Goal: Task Accomplishment & Management: Use online tool/utility

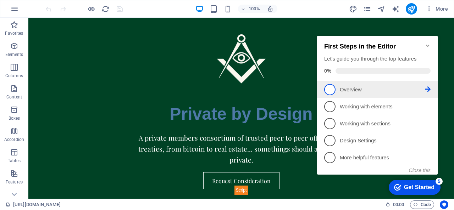
click at [331, 92] on span "1" at bounding box center [329, 89] width 11 height 11
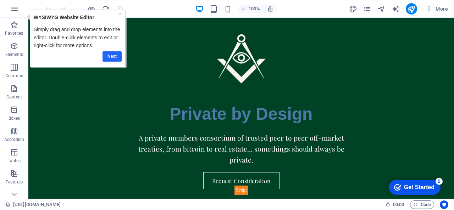
click at [112, 56] on link "Next" at bounding box center [111, 56] width 19 height 10
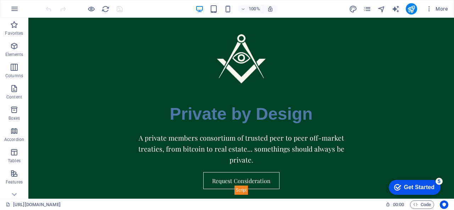
click at [412, 188] on div "Get Started" at bounding box center [419, 187] width 30 height 6
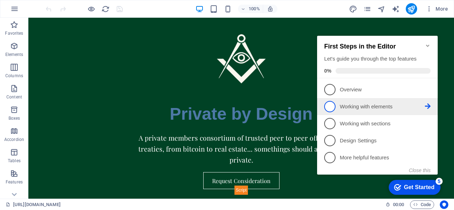
click at [362, 109] on p "Working with elements - incomplete" at bounding box center [382, 106] width 85 height 7
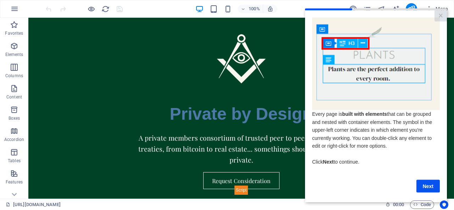
click at [425, 195] on cue "Every page is built with elements that can be grouped and nested with container…" at bounding box center [376, 104] width 142 height 189
click at [425, 188] on link "Next" at bounding box center [427, 186] width 23 height 13
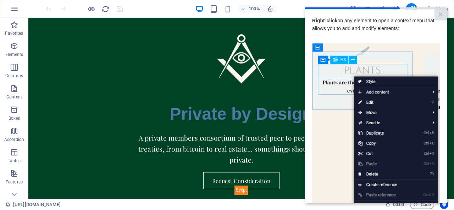
scroll to position [111, 0]
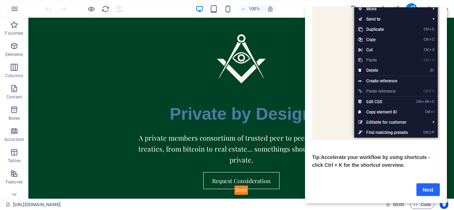
click at [424, 185] on link "Next" at bounding box center [427, 189] width 23 height 13
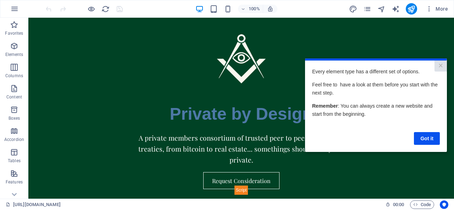
scroll to position [0, 0]
click at [426, 139] on link "Got it" at bounding box center [427, 138] width 26 height 13
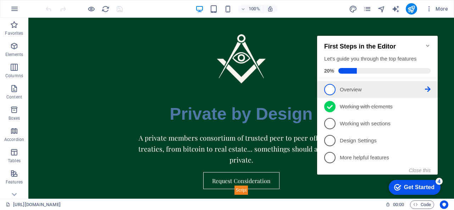
click at [329, 92] on span "1" at bounding box center [329, 89] width 11 height 11
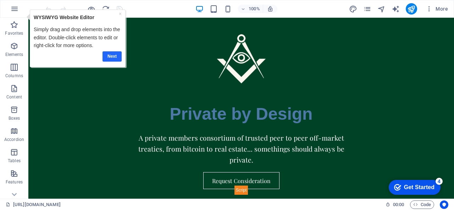
click at [111, 55] on link "Next" at bounding box center [111, 56] width 19 height 10
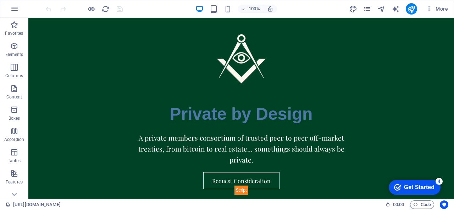
click at [415, 191] on div "Get Started" at bounding box center [419, 187] width 30 height 6
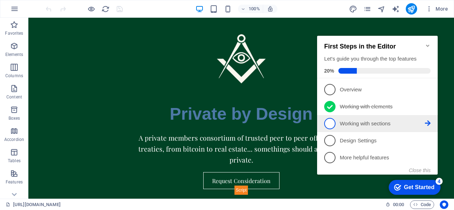
click at [360, 124] on p "Working with sections - incomplete" at bounding box center [382, 123] width 85 height 7
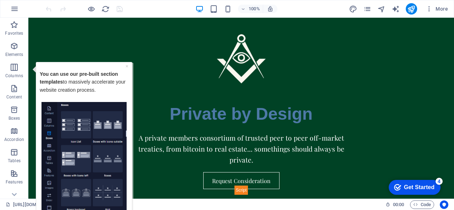
click at [115, 163] on img "Tooltip" at bounding box center [83, 156] width 85 height 108
click at [420, 190] on div "Get Started" at bounding box center [419, 187] width 30 height 6
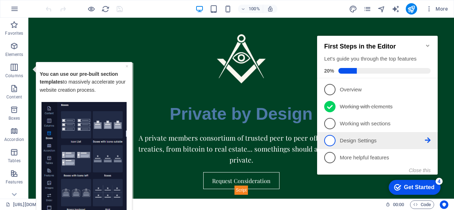
click at [353, 139] on p "Design Settings - incomplete" at bounding box center [382, 140] width 85 height 7
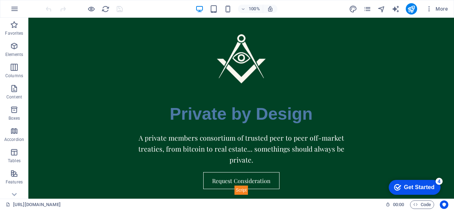
click at [404, 186] on div "Get Started" at bounding box center [419, 187] width 30 height 6
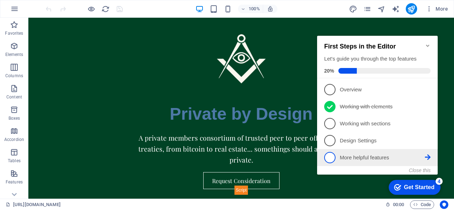
click at [332, 159] on span "5" at bounding box center [329, 157] width 11 height 11
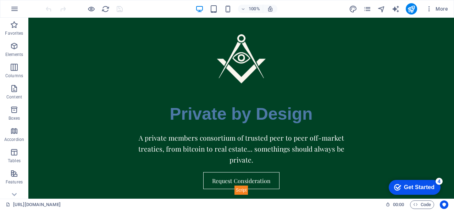
click at [448, 100] on body "Skip to main content Defi-Bank.org Private by Design A private members consorti…" at bounding box center [240, 108] width 425 height 181
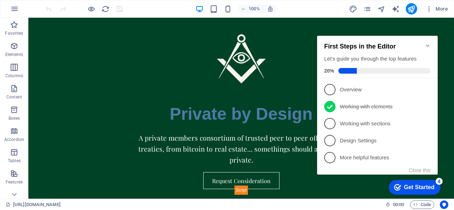
click at [427, 44] on icon "Minimize checklist" at bounding box center [428, 46] width 6 height 6
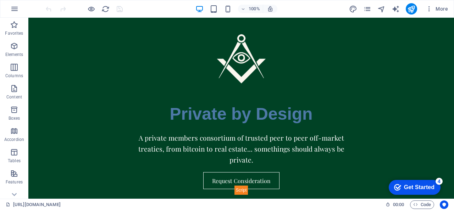
click at [429, 185] on div "Get Started" at bounding box center [419, 187] width 30 height 6
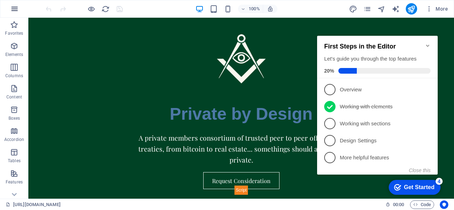
click at [11, 7] on icon "button" at bounding box center [14, 9] width 9 height 9
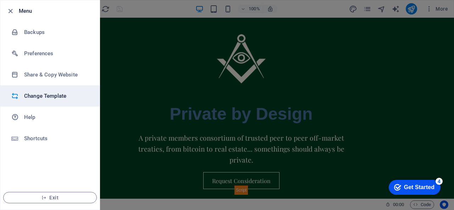
click at [49, 97] on h6 "Change Template" at bounding box center [57, 96] width 66 height 9
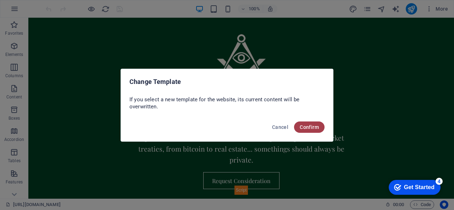
click at [311, 127] on span "Confirm" at bounding box center [309, 127] width 19 height 6
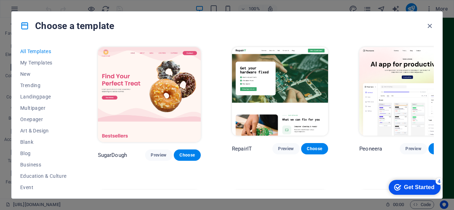
drag, startPoint x: 74, startPoint y: 82, endPoint x: 72, endPoint y: 125, distance: 43.3
click at [72, 125] on div "All Templates My Templates New Trending Landingpage Multipager Onepager Art & D…" at bounding box center [47, 118] width 55 height 144
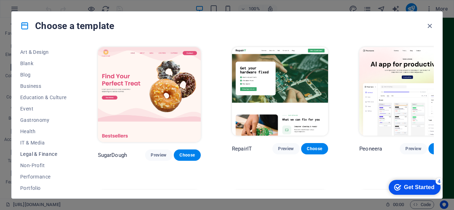
click at [41, 154] on span "Legal & Finance" at bounding box center [43, 154] width 46 height 6
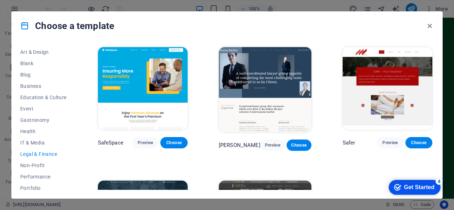
click at [440, 97] on div "All Templates My Templates New Trending Landingpage Multipager Onepager Art & D…" at bounding box center [227, 119] width 430 height 158
click at [328, 106] on div "SafeSpace Preview Choose Nolan-Bahler Preview Choose Safer Preview Choose Finan…" at bounding box center [264, 165] width 337 height 239
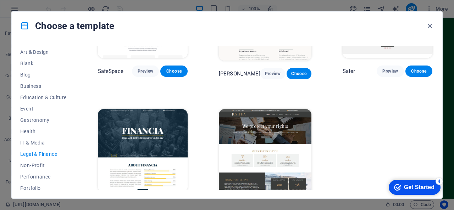
scroll to position [89, 0]
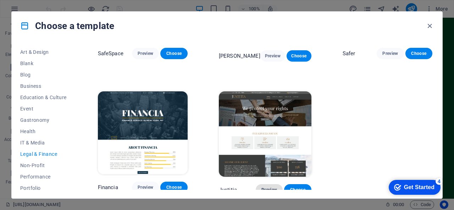
click at [268, 187] on span "Preview" at bounding box center [269, 190] width 16 height 6
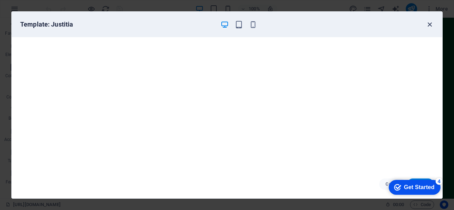
click at [428, 22] on icon "button" at bounding box center [429, 25] width 8 height 8
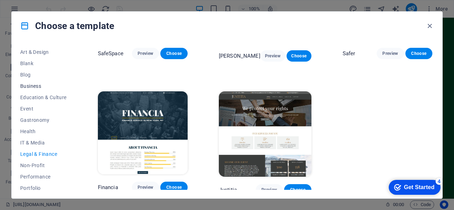
click at [32, 88] on span "Business" at bounding box center [43, 86] width 46 height 6
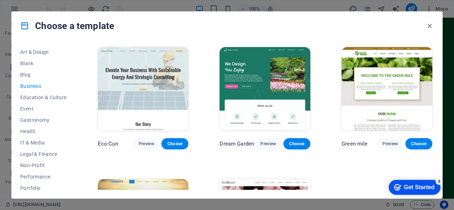
scroll to position [139, 0]
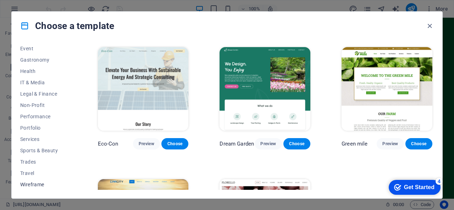
click at [40, 184] on span "Wireframe" at bounding box center [43, 185] width 46 height 6
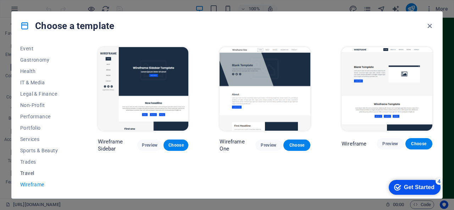
click at [36, 171] on span "Travel" at bounding box center [43, 174] width 46 height 6
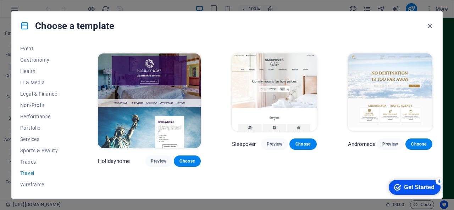
scroll to position [117, 0]
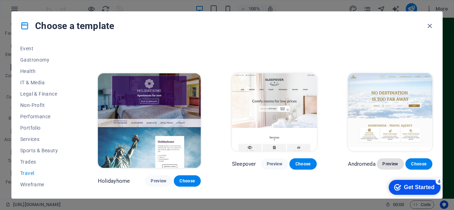
click at [389, 161] on span "Preview" at bounding box center [390, 164] width 16 height 6
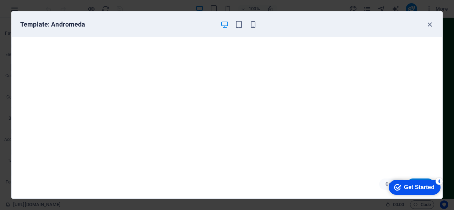
click at [408, 188] on div "Get Started" at bounding box center [419, 187] width 30 height 6
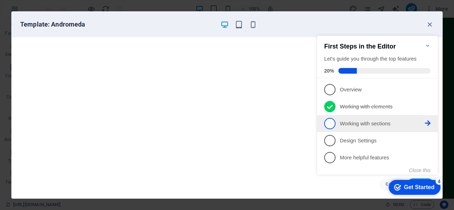
click at [429, 92] on icon at bounding box center [428, 90] width 6 height 6
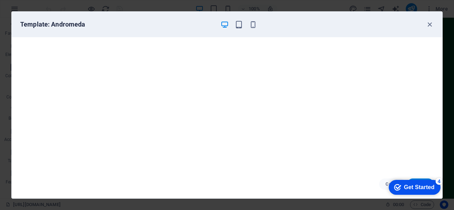
scroll to position [0, 0]
click at [420, 185] on div "Get Started" at bounding box center [419, 187] width 30 height 6
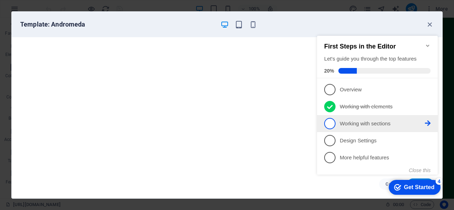
click at [328, 123] on span "3" at bounding box center [329, 123] width 11 height 11
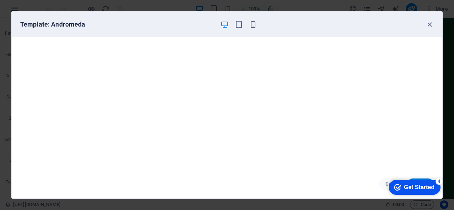
click at [404, 187] on div "Get Started" at bounding box center [419, 187] width 30 height 6
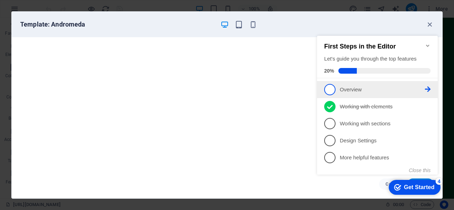
click at [330, 90] on span "1" at bounding box center [329, 89] width 11 height 11
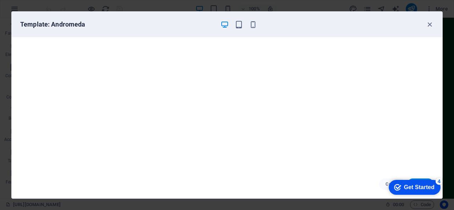
click at [285, 186] on div "Cancel Choose" at bounding box center [227, 184] width 430 height 28
click at [429, 24] on icon "button" at bounding box center [429, 25] width 8 height 8
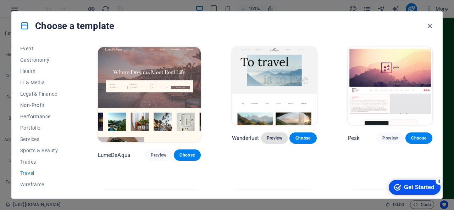
click at [267, 141] on span "Preview" at bounding box center [275, 138] width 16 height 6
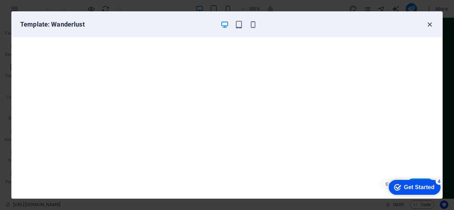
click at [430, 24] on icon "button" at bounding box center [429, 25] width 8 height 8
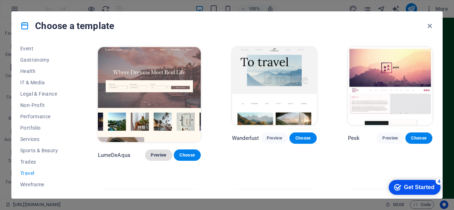
click at [151, 152] on span "Preview" at bounding box center [159, 155] width 16 height 6
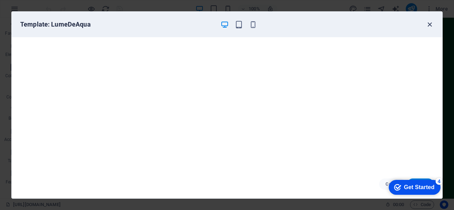
click at [429, 24] on icon "button" at bounding box center [429, 25] width 8 height 8
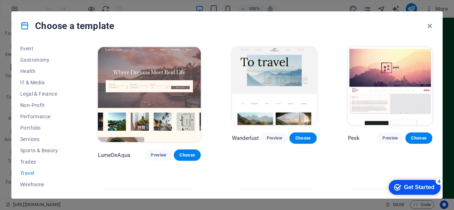
click at [433, 69] on div "LumeDeAqua Preview Choose Wanderlust Preview Choose Pesk Preview Choose Holiday…" at bounding box center [264, 118] width 337 height 144
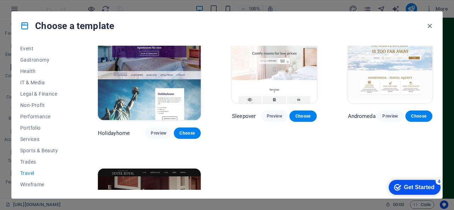
scroll to position [164, 0]
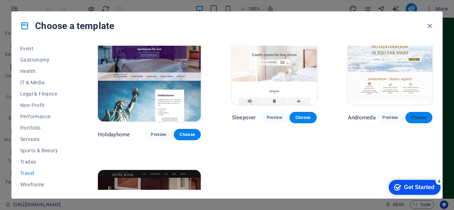
click at [415, 115] on span "Choose" at bounding box center [419, 118] width 16 height 6
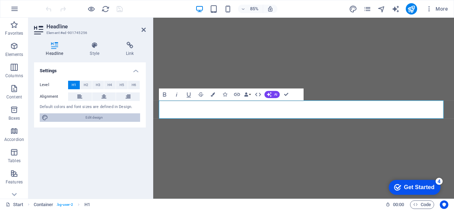
click at [93, 116] on span "Edit design" at bounding box center [94, 117] width 88 height 9
select select "px"
select select "300"
select select "px"
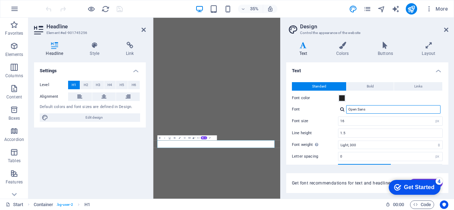
click at [377, 110] on input "Open Sans" at bounding box center [393, 109] width 94 height 9
click at [303, 48] on icon at bounding box center [303, 45] width 34 height 7
click at [397, 111] on input "Open Sans" at bounding box center [393, 109] width 94 height 9
click at [340, 110] on div at bounding box center [342, 109] width 4 height 5
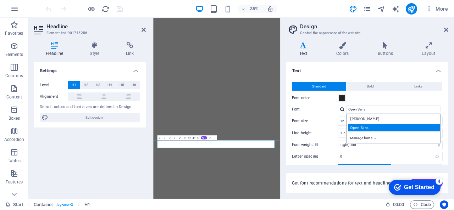
click at [389, 129] on div "Open Sans" at bounding box center [395, 127] width 94 height 7
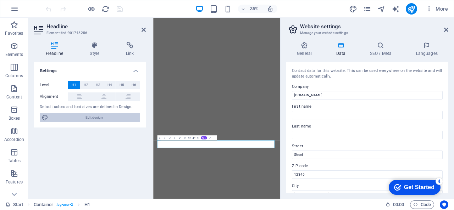
click at [94, 119] on span "Edit design" at bounding box center [94, 117] width 88 height 9
select select "px"
select select "300"
select select "px"
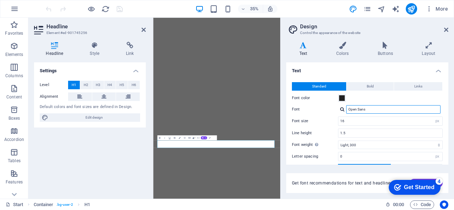
click at [367, 109] on input "Open Sans" at bounding box center [393, 109] width 94 height 9
click at [341, 111] on div at bounding box center [342, 109] width 4 height 5
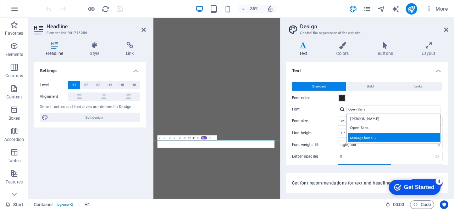
click at [378, 137] on div "Manage fonts →" at bounding box center [395, 137] width 94 height 9
select select "popularity"
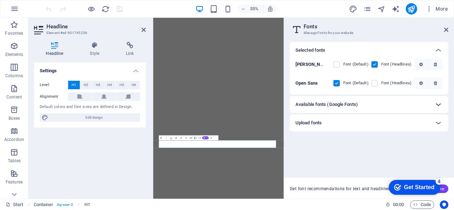
click at [431, 105] on div at bounding box center [438, 104] width 17 height 17
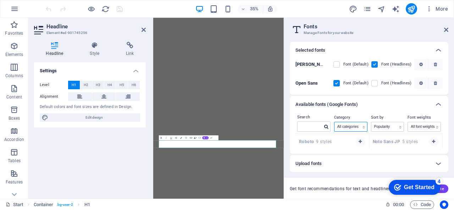
click at [362, 127] on select "All categories serif display monospace sans-serif handwriting" at bounding box center [350, 126] width 33 height 9
click at [398, 108] on div "Available fonts (Google Fonts)" at bounding box center [362, 104] width 134 height 9
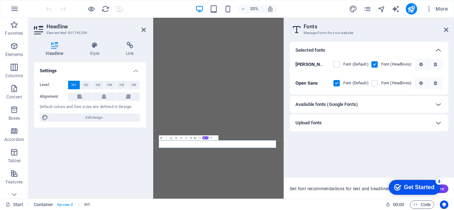
click at [351, 107] on h6 "Available fonts (Google Fonts)" at bounding box center [326, 104] width 62 height 9
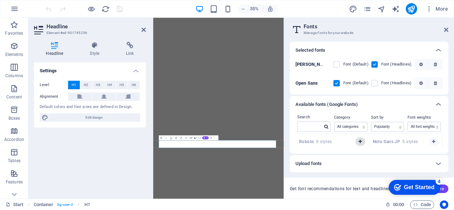
click at [360, 140] on icon "button" at bounding box center [359, 142] width 3 height 4
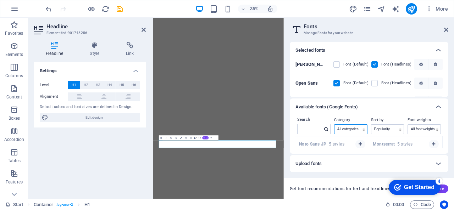
click at [359, 128] on select "All categories serif display monospace sans-serif handwriting" at bounding box center [350, 129] width 33 height 9
click at [376, 113] on div "Available fonts (Google Fonts)" at bounding box center [369, 107] width 158 height 17
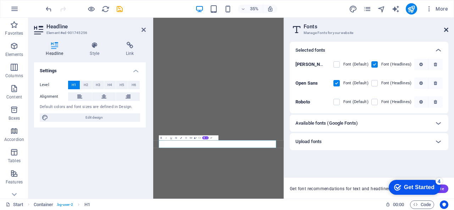
click at [446, 31] on icon at bounding box center [446, 30] width 4 height 6
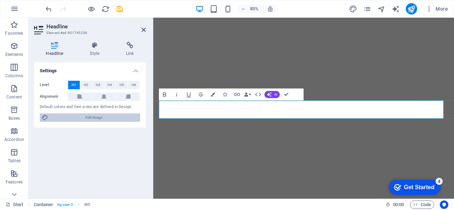
click at [90, 118] on span "Edit design" at bounding box center [94, 117] width 88 height 9
select select "px"
select select "300"
select select "px"
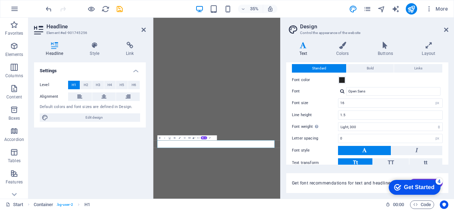
scroll to position [15, 0]
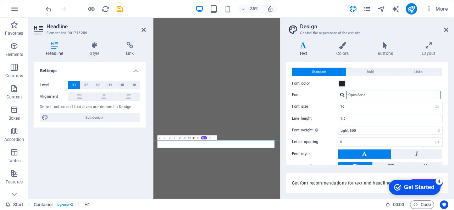
click at [376, 97] on input "Open Sans" at bounding box center [393, 95] width 94 height 9
drag, startPoint x: 376, startPoint y: 97, endPoint x: 293, endPoint y: 85, distance: 83.8
click at [293, 85] on div "Standard Bold Links Font color Font Open Sans Gabriela Open Sans Manage fonts →…" at bounding box center [367, 126] width 165 height 130
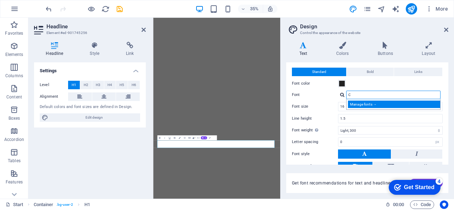
type input "C"
click at [359, 103] on div "Manage fonts →" at bounding box center [395, 104] width 94 height 7
select select "popularity"
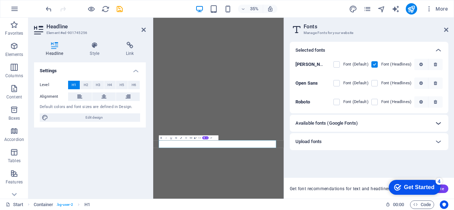
click at [434, 124] on icon at bounding box center [438, 123] width 9 height 9
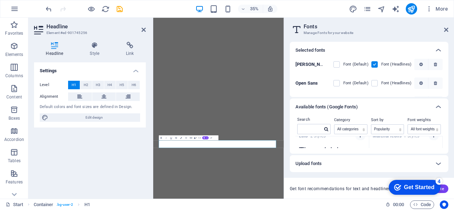
scroll to position [0, 0]
click at [434, 145] on icon "button" at bounding box center [433, 144] width 3 height 4
drag, startPoint x: 440, startPoint y: 137, endPoint x: 440, endPoint y: 147, distance: 10.3
click at [440, 147] on div "Inter 7 styles" at bounding box center [405, 143] width 73 height 14
click at [358, 143] on icon "button" at bounding box center [359, 144] width 3 height 4
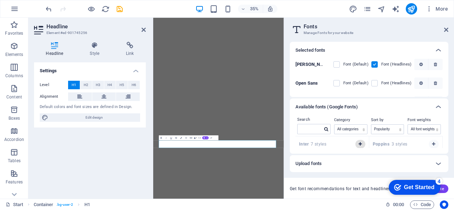
click at [359, 144] on icon "button" at bounding box center [359, 144] width 3 height 4
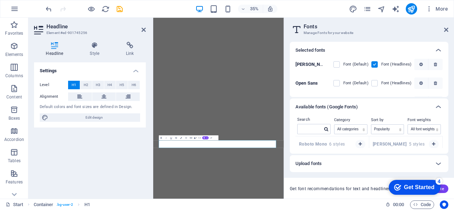
click at [359, 144] on icon "button" at bounding box center [359, 144] width 3 height 4
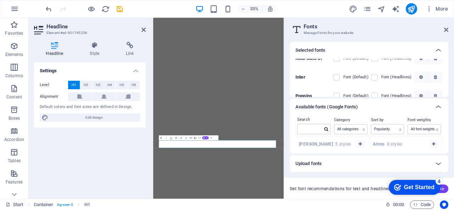
scroll to position [87, 0]
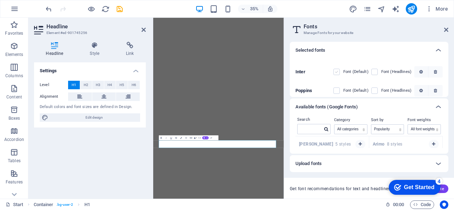
click at [335, 73] on label at bounding box center [336, 72] width 6 height 6
click at [0, 0] on input "checkbox" at bounding box center [0, 0] width 0 height 0
click at [300, 71] on b "Inter" at bounding box center [300, 71] width 10 height 5
click at [374, 72] on label at bounding box center [374, 72] width 6 height 6
click at [0, 0] on input "checkbox" at bounding box center [0, 0] width 0 height 0
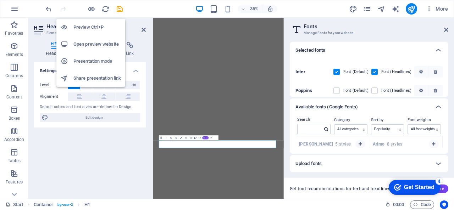
click at [86, 30] on h6 "Preview Ctrl+P" at bounding box center [97, 27] width 48 height 9
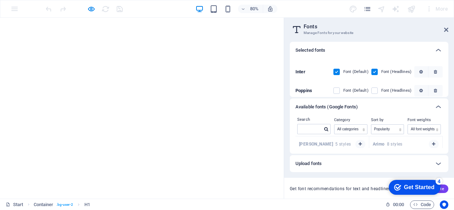
click at [448, 80] on div "Selected fonts Gabriela Font (Default) Font (Headlines) Open Sans Font (Default…" at bounding box center [369, 117] width 170 height 163
drag, startPoint x: 448, startPoint y: 80, endPoint x: 448, endPoint y: 126, distance: 46.1
click at [448, 126] on div "Selected fonts Gabriela Font (Default) Font (Headlines) Open Sans Font (Default…" at bounding box center [369, 117] width 170 height 163
click at [445, 30] on icon at bounding box center [446, 30] width 4 height 6
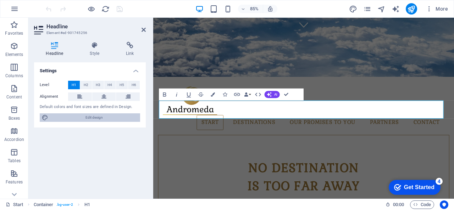
click at [92, 116] on span "Edit design" at bounding box center [94, 117] width 88 height 9
select select "px"
select select "300"
select select "px"
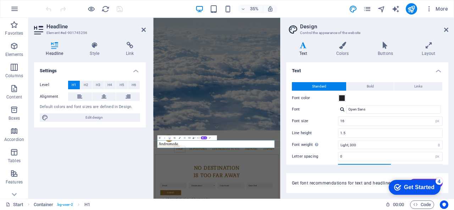
click at [341, 109] on div at bounding box center [342, 109] width 4 height 5
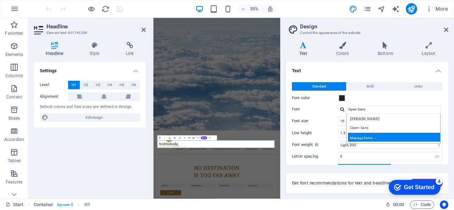
click at [372, 137] on div "Manage fonts →" at bounding box center [395, 137] width 94 height 9
select select "popularity"
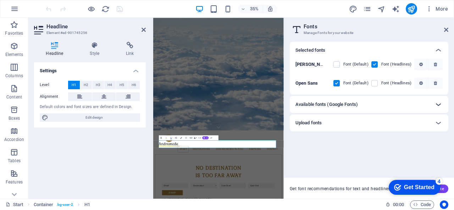
click at [436, 105] on icon at bounding box center [438, 104] width 9 height 9
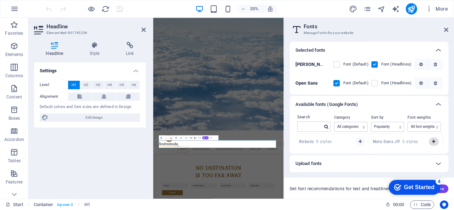
click at [430, 142] on button "button" at bounding box center [434, 142] width 10 height 9
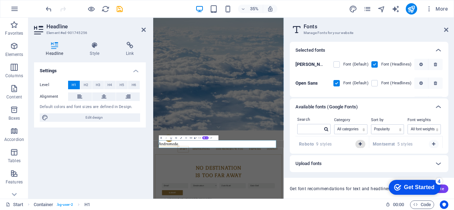
click at [359, 142] on icon "button" at bounding box center [359, 144] width 3 height 4
click at [432, 144] on icon "button" at bounding box center [433, 144] width 3 height 4
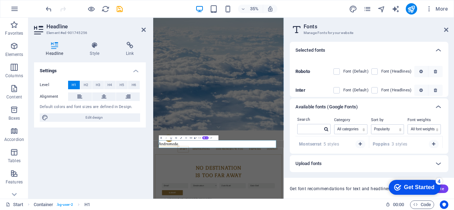
scroll to position [53, 0]
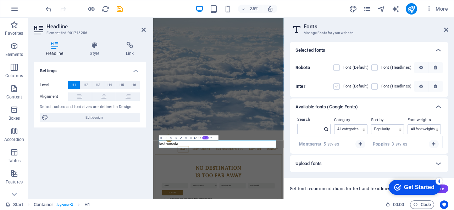
click at [336, 87] on label at bounding box center [336, 86] width 6 height 6
click at [0, 0] on input "checkbox" at bounding box center [0, 0] width 0 height 0
click at [374, 88] on label at bounding box center [374, 86] width 6 height 6
click at [0, 0] on input "checkbox" at bounding box center [0, 0] width 0 height 0
click at [332, 190] on span "Get font recommendations for text and headlines." at bounding box center [341, 189] width 102 height 6
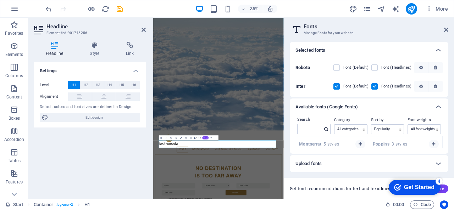
click at [418, 188] on div "Get Started" at bounding box center [419, 187] width 30 height 6
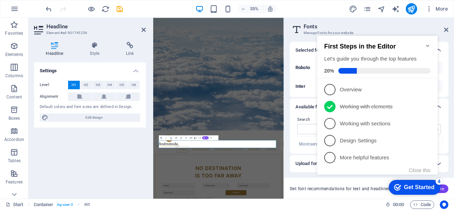
click at [418, 188] on div "Get Started" at bounding box center [419, 187] width 30 height 6
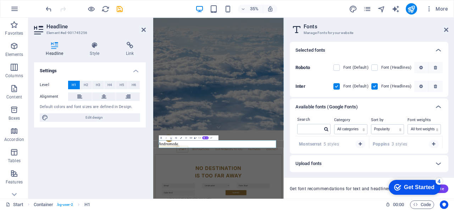
click at [418, 188] on div "Get Started" at bounding box center [419, 187] width 30 height 6
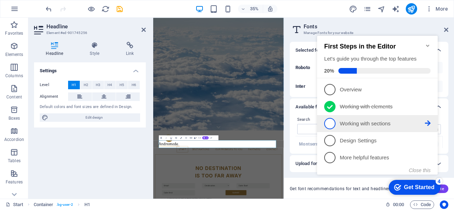
click at [377, 124] on p "Working with sections - incomplete" at bounding box center [382, 123] width 85 height 7
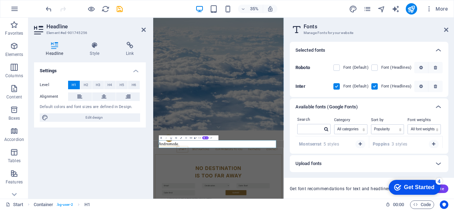
scroll to position [0, 0]
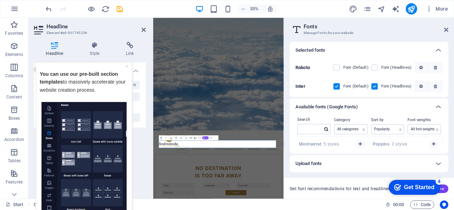
click at [90, 155] on img "Tooltip" at bounding box center [83, 156] width 85 height 108
click at [117, 164] on img "Tooltip" at bounding box center [83, 156] width 85 height 108
click at [110, 75] on strong "pre-built section templates" at bounding box center [79, 77] width 78 height 13
click at [101, 181] on img "Tooltip" at bounding box center [83, 156] width 85 height 108
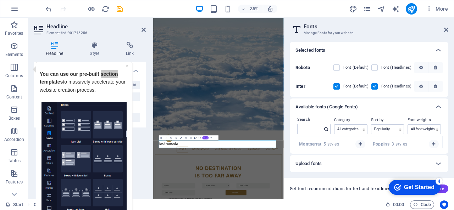
drag, startPoint x: 164, startPoint y: 159, endPoint x: 113, endPoint y: 170, distance: 52.8
click at [113, 170] on img "Tooltip" at bounding box center [83, 156] width 85 height 108
click at [141, 179] on div "Settings Level H1 H2 H3 H4 H5 H6 Alignment Default colors and font sizes are de…" at bounding box center [90, 127] width 112 height 131
click at [447, 31] on icon at bounding box center [446, 30] width 4 height 6
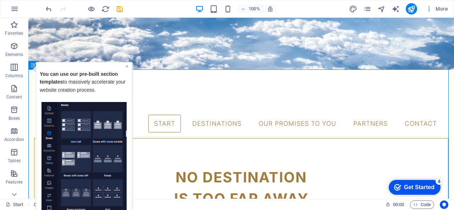
click at [126, 66] on link "×" at bounding box center [126, 66] width 3 height 6
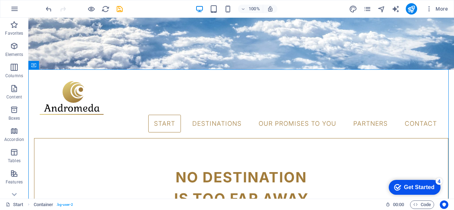
click at [418, 186] on div "Get Started" at bounding box center [419, 187] width 30 height 6
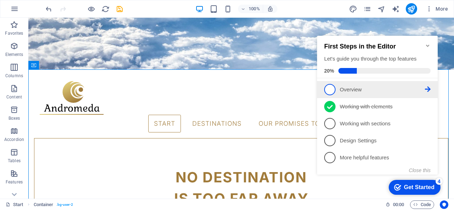
click at [352, 87] on p "Overview - incomplete" at bounding box center [382, 89] width 85 height 7
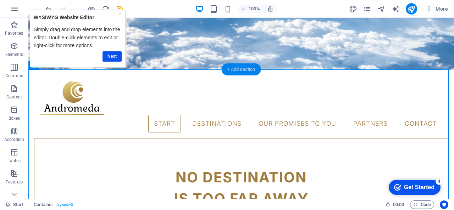
click at [241, 68] on div "+ Add section" at bounding box center [241, 69] width 39 height 12
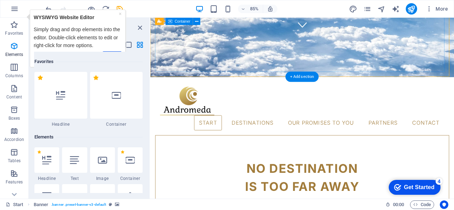
scroll to position [1240, 0]
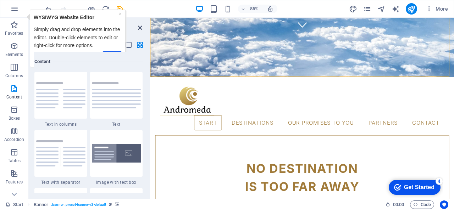
click at [140, 28] on icon "close panel" at bounding box center [140, 28] width 8 height 8
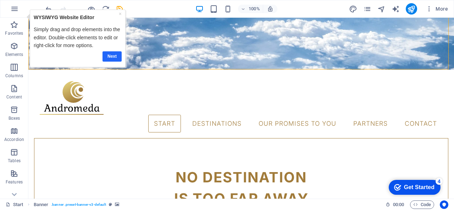
click at [109, 55] on link "Next" at bounding box center [111, 56] width 19 height 10
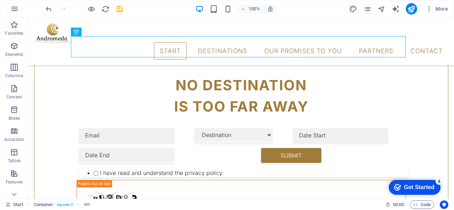
scroll to position [258, 0]
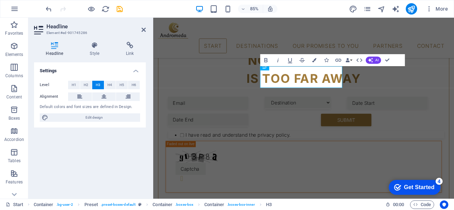
scroll to position [253, 0]
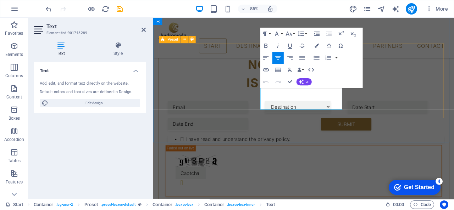
drag, startPoint x: 340, startPoint y: 124, endPoint x: 273, endPoint y: 107, distance: 69.0
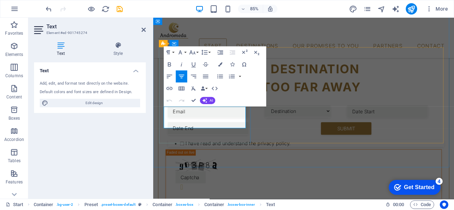
drag, startPoint x: 234, startPoint y: 145, endPoint x: 173, endPoint y: 128, distance: 62.7
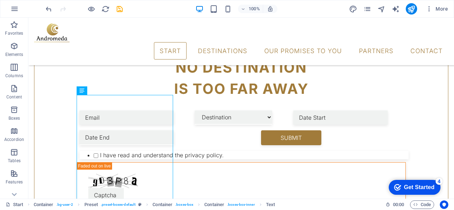
scroll to position [273, 0]
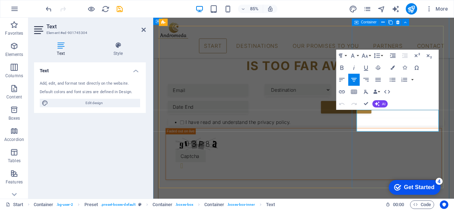
drag, startPoint x: 454, startPoint y: 148, endPoint x: 390, endPoint y: 127, distance: 67.9
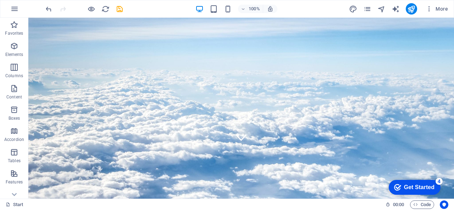
scroll to position [0, 0]
